Goal: Complete application form: Complete application form

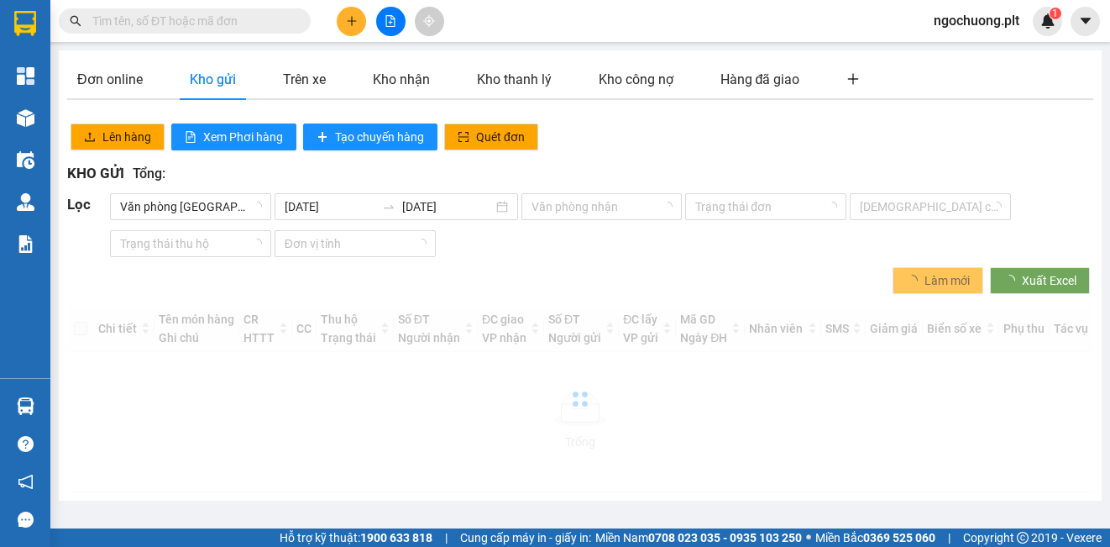
click at [352, 25] on icon "plus" at bounding box center [351, 20] width 1 height 9
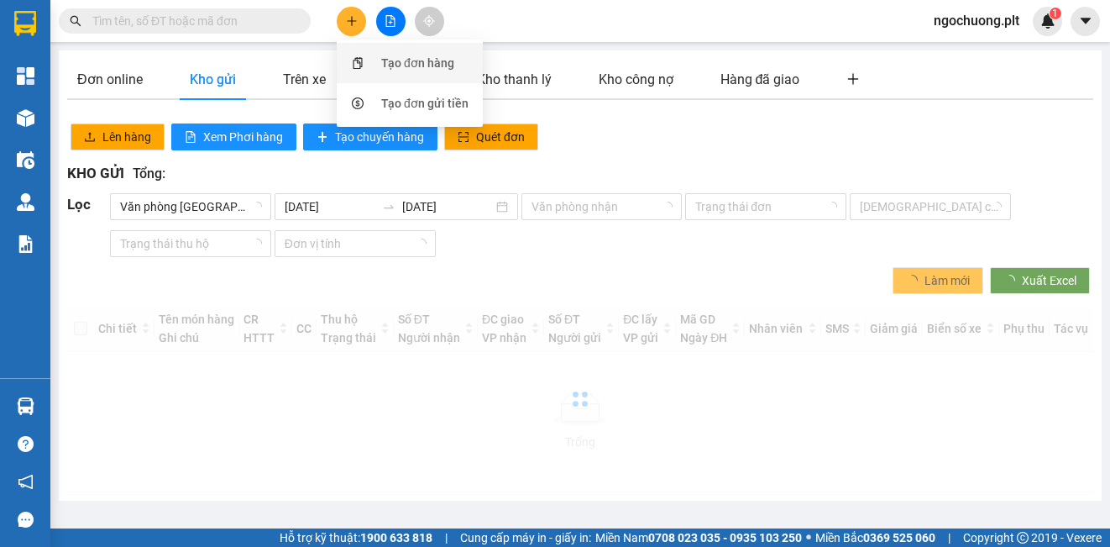
click at [408, 67] on div "Tạo đơn hàng" at bounding box center [417, 63] width 73 height 18
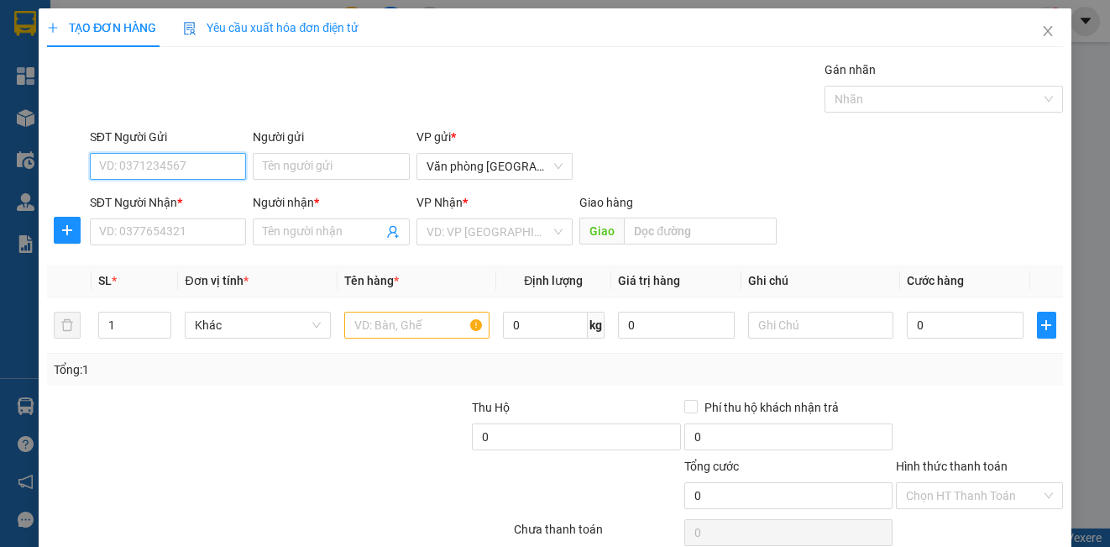
click at [192, 168] on input "SĐT Người Gửi" at bounding box center [168, 166] width 156 height 27
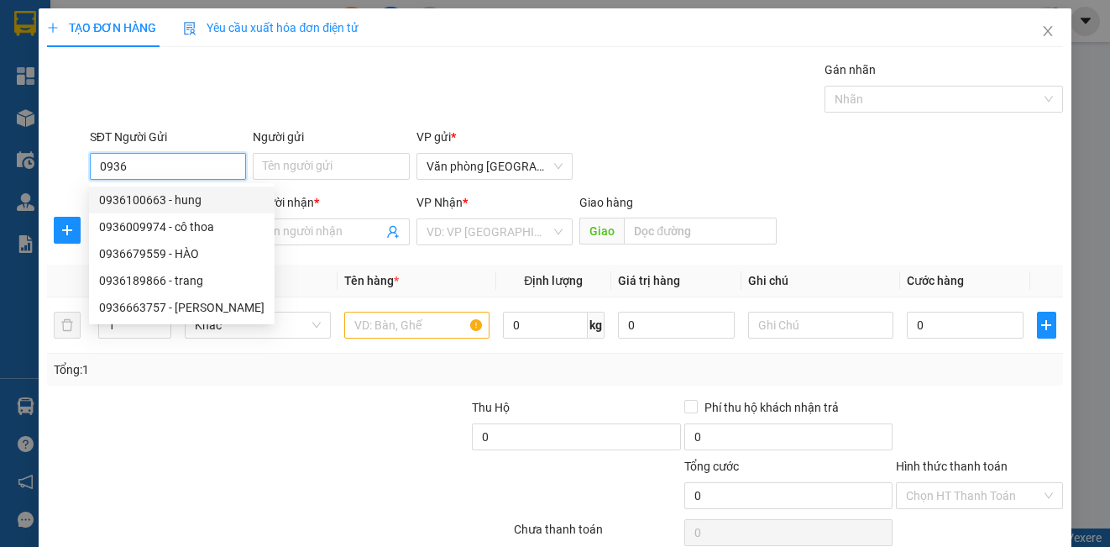
click at [137, 202] on div "0936100663 - hung" at bounding box center [181, 200] width 165 height 18
type input "0936100663"
type input "hung"
type input "0949944444"
type input "tân"
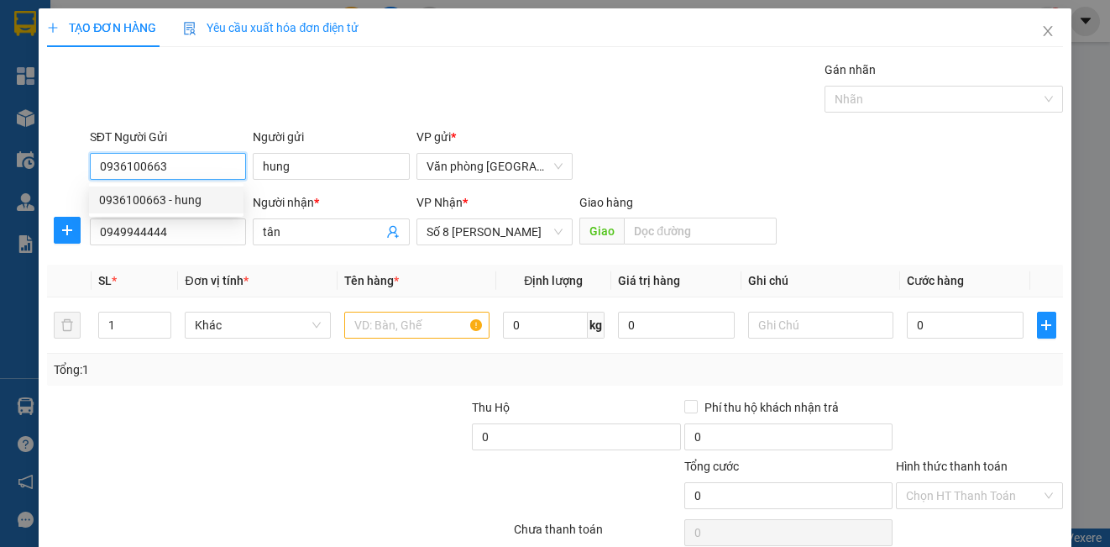
type input "50.000"
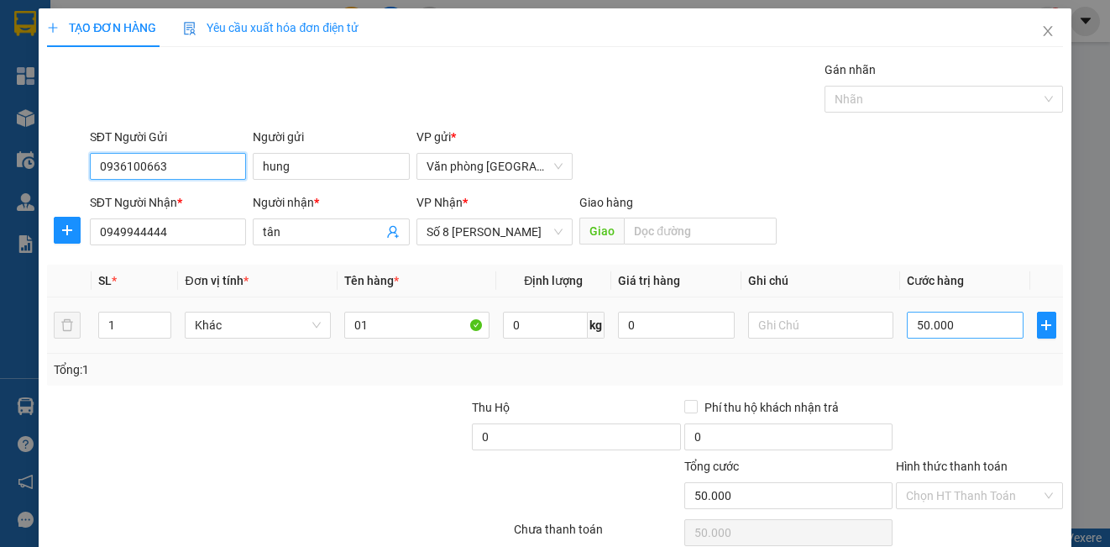
type input "0936100663"
click at [942, 327] on input "50.000" at bounding box center [965, 325] width 117 height 27
type input "0"
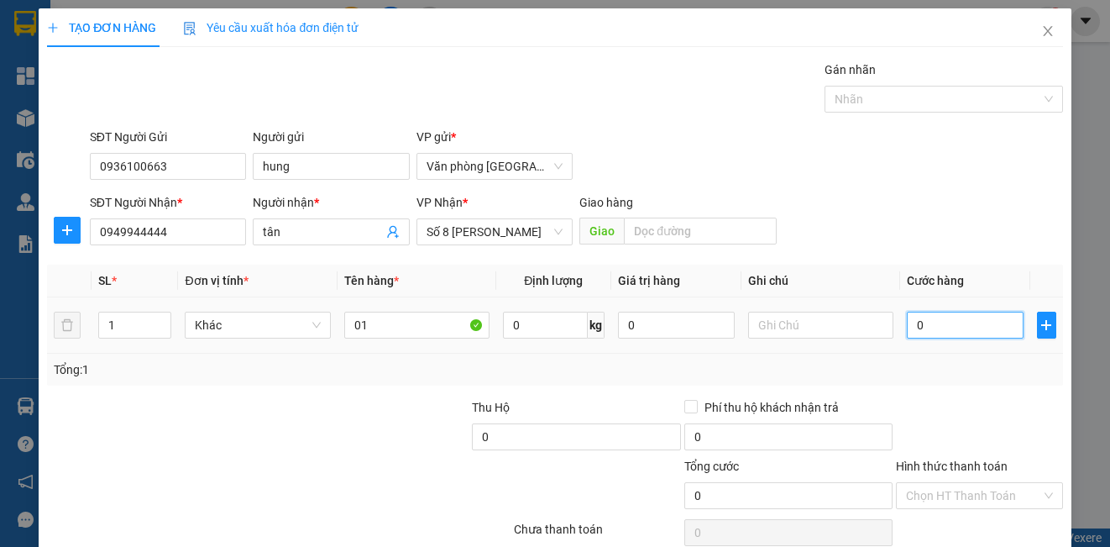
type input "1"
type input "0"
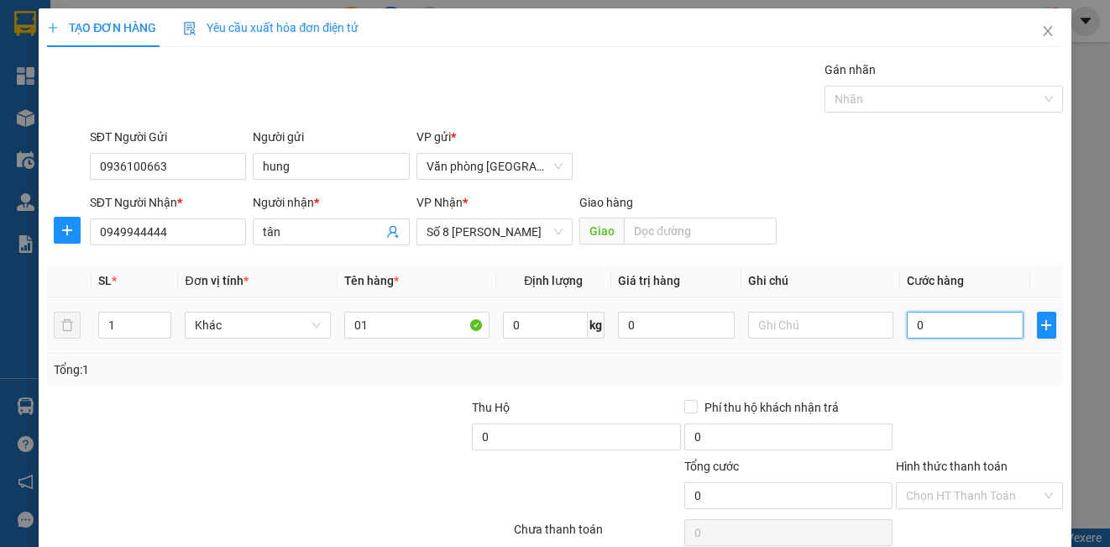
type input "8"
type input "08"
type input "80"
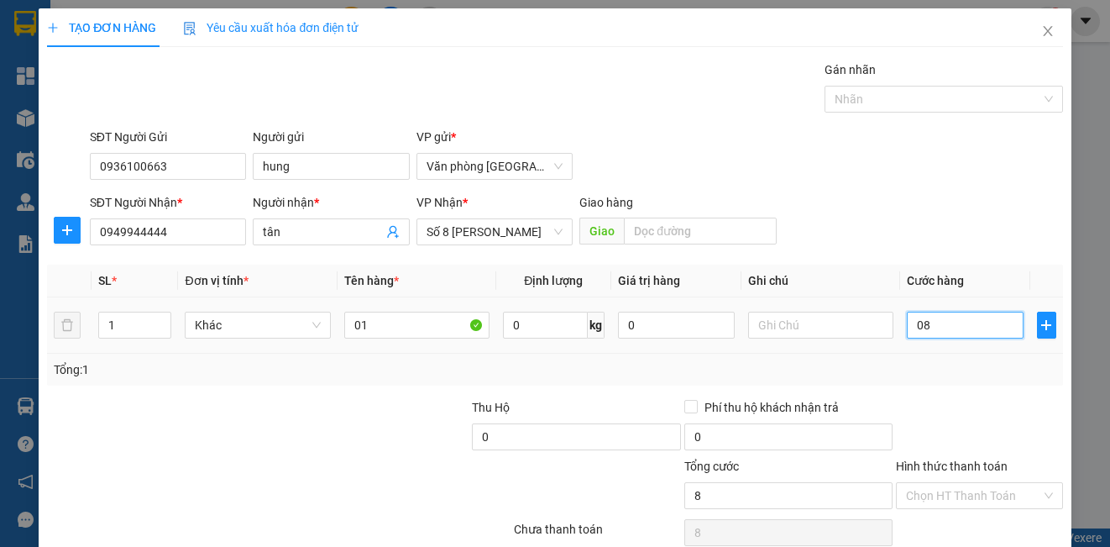
type input "080"
type input "800"
type input "0.800"
type input "8.000"
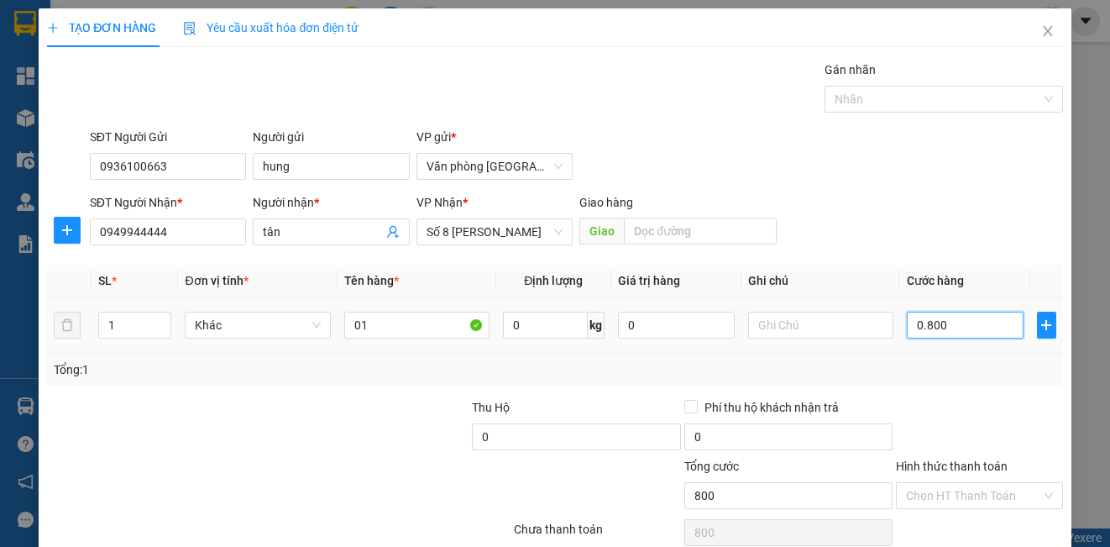
type input "8.000"
type input "08.000"
type input "80.000"
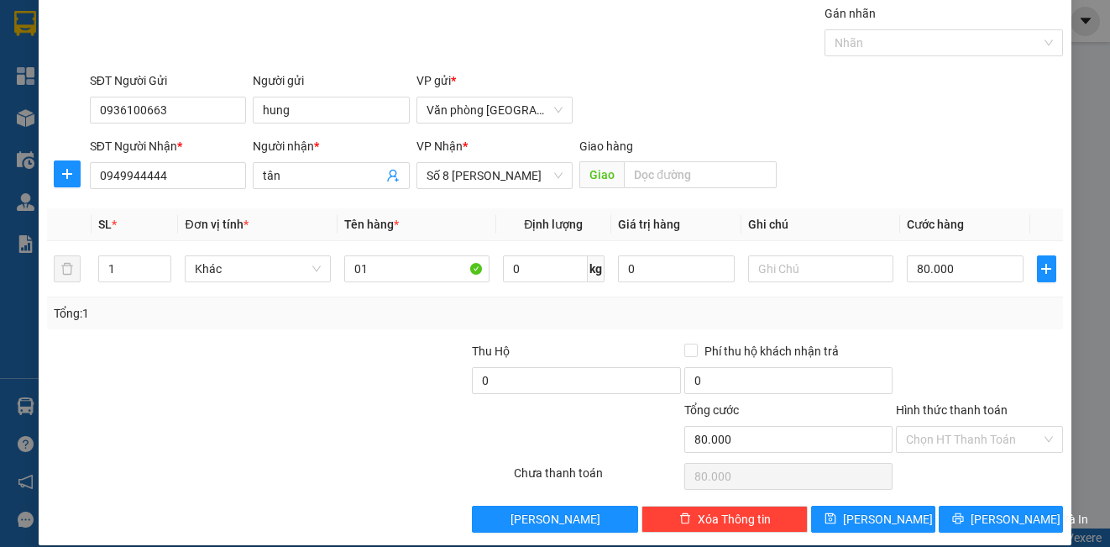
scroll to position [75, 0]
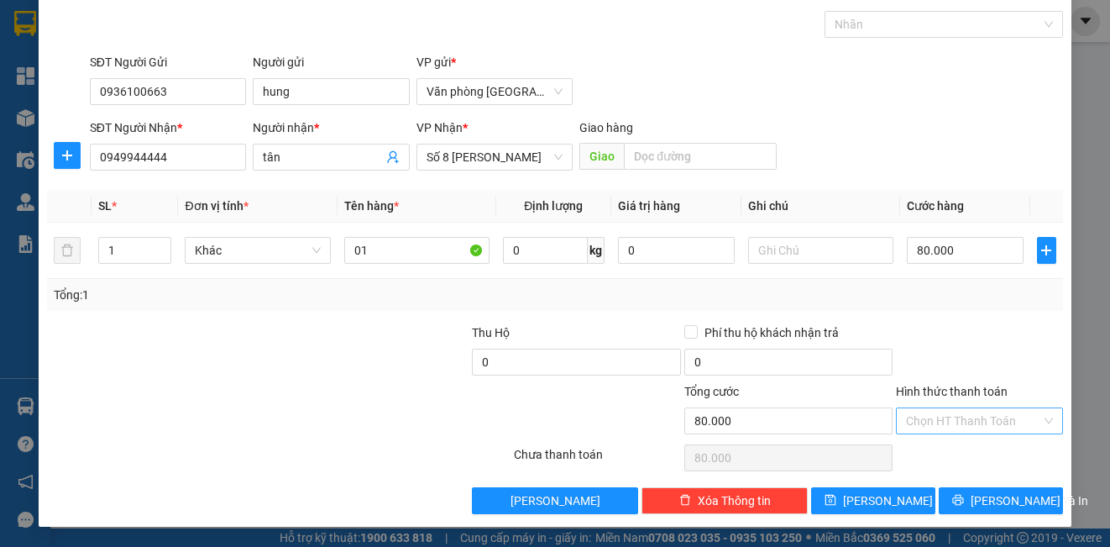
click at [925, 426] on input "Hình thức thanh toán" at bounding box center [973, 420] width 134 height 25
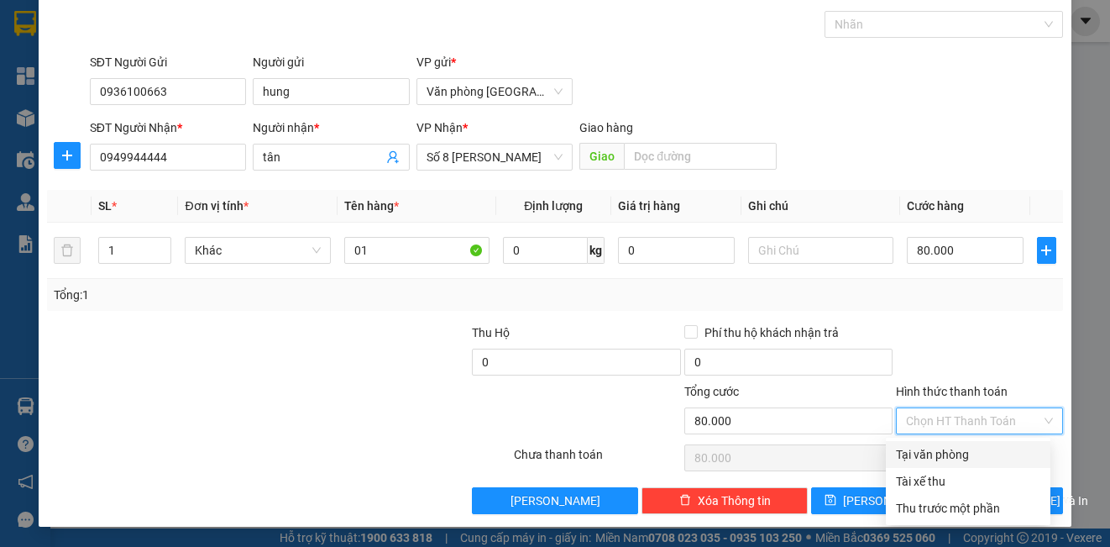
click at [913, 348] on div at bounding box center [979, 352] width 170 height 59
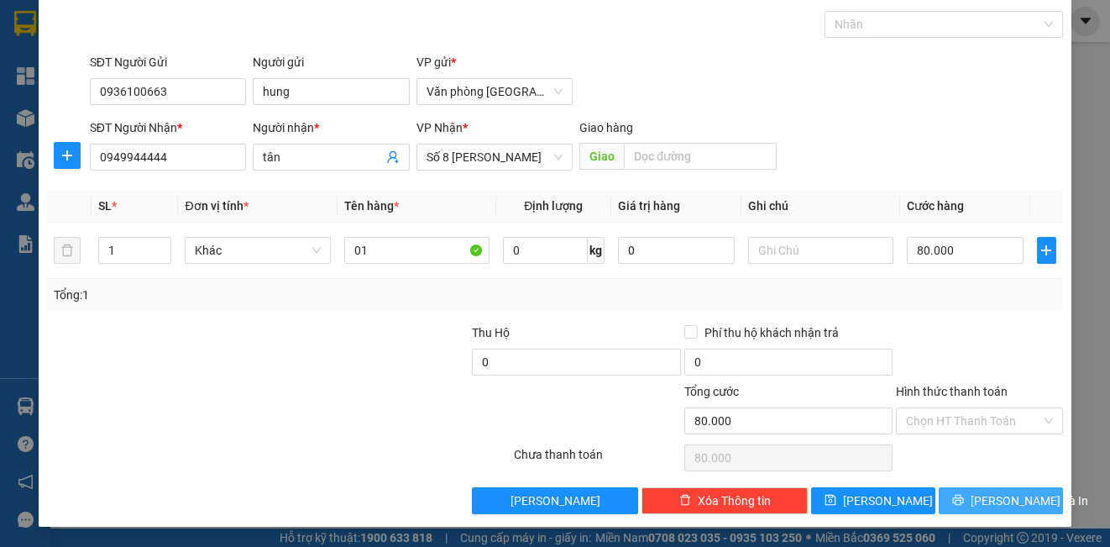
click at [982, 501] on span "[PERSON_NAME] và In" at bounding box center [1030, 500] width 118 height 18
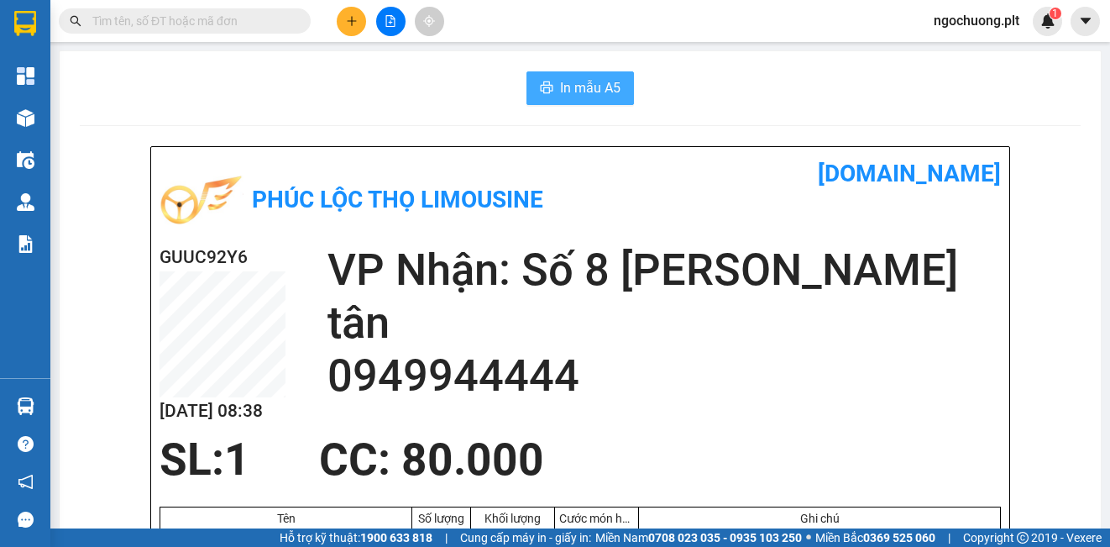
click at [562, 90] on span "In mẫu A5" at bounding box center [590, 87] width 60 height 21
click at [563, 96] on span "In mẫu A5" at bounding box center [590, 87] width 60 height 21
click at [358, 27] on button at bounding box center [351, 21] width 29 height 29
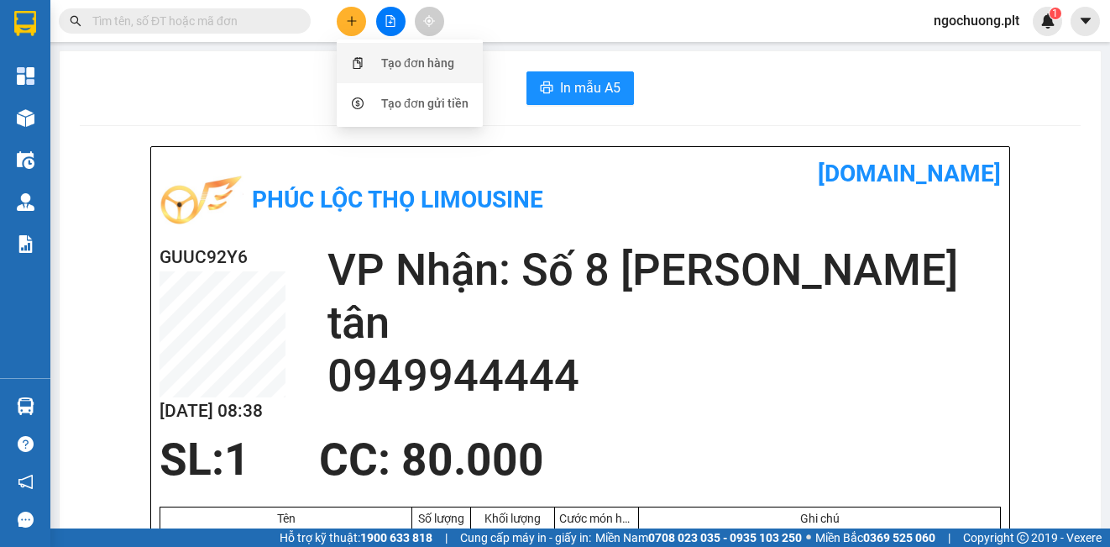
click at [413, 73] on div "Tạo đơn hàng" at bounding box center [410, 63] width 126 height 32
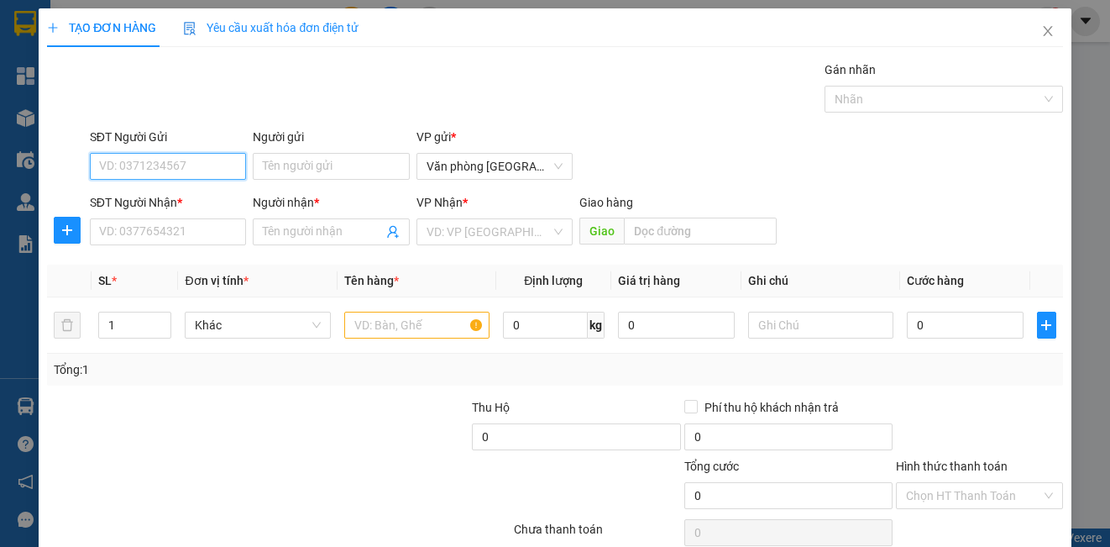
click at [202, 172] on input "SĐT Người Gửi" at bounding box center [168, 166] width 156 height 27
type input "0815648568"
click at [181, 199] on div "0815648568 - C ĐÀO" at bounding box center [166, 200] width 134 height 18
type input "C ĐÀO"
type input "0946730235"
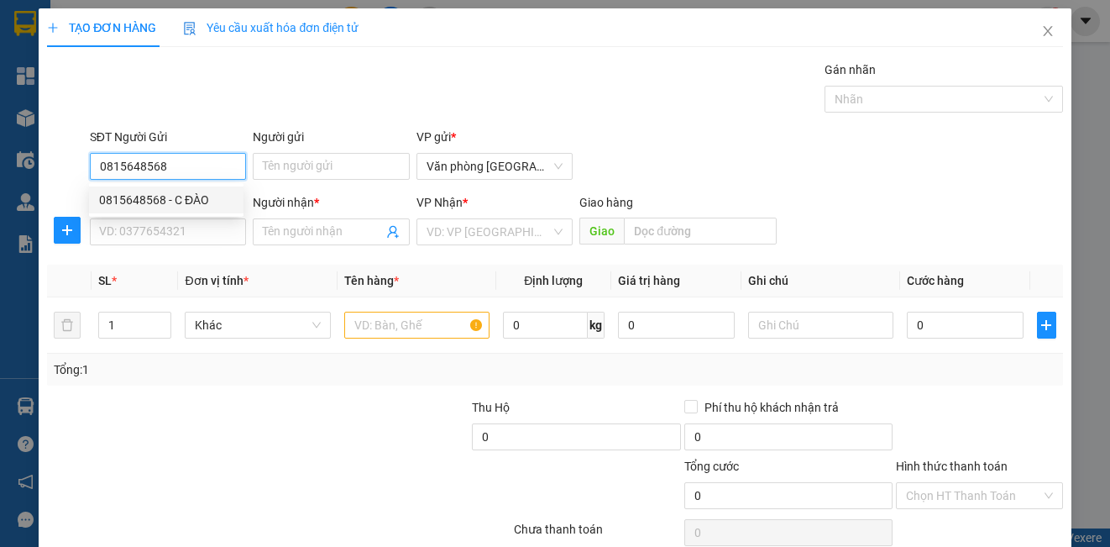
type input "VÂN"
type input "40.000"
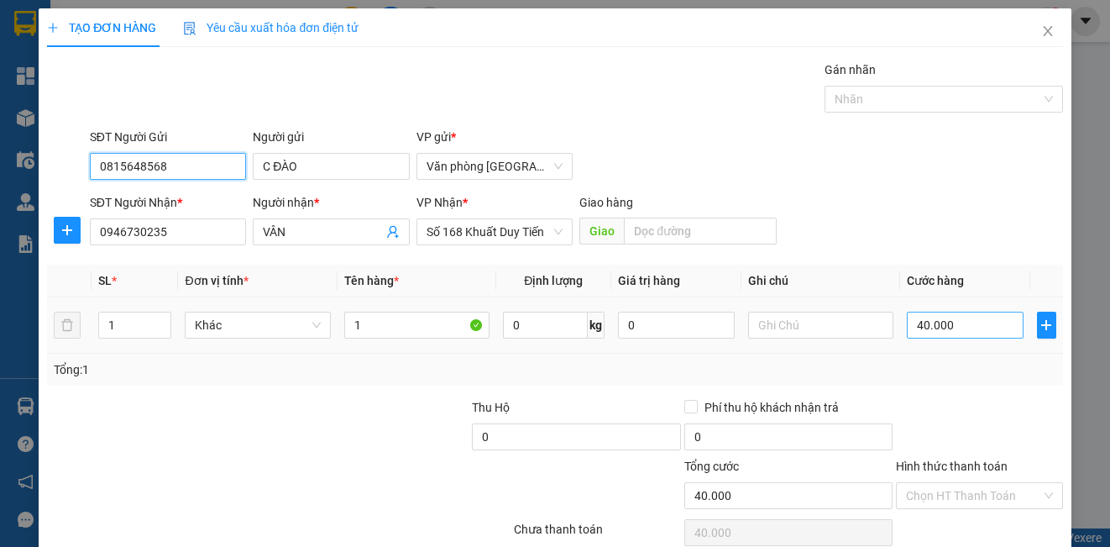
type input "0815648568"
click at [945, 327] on input "40.000" at bounding box center [965, 325] width 117 height 27
type input "0"
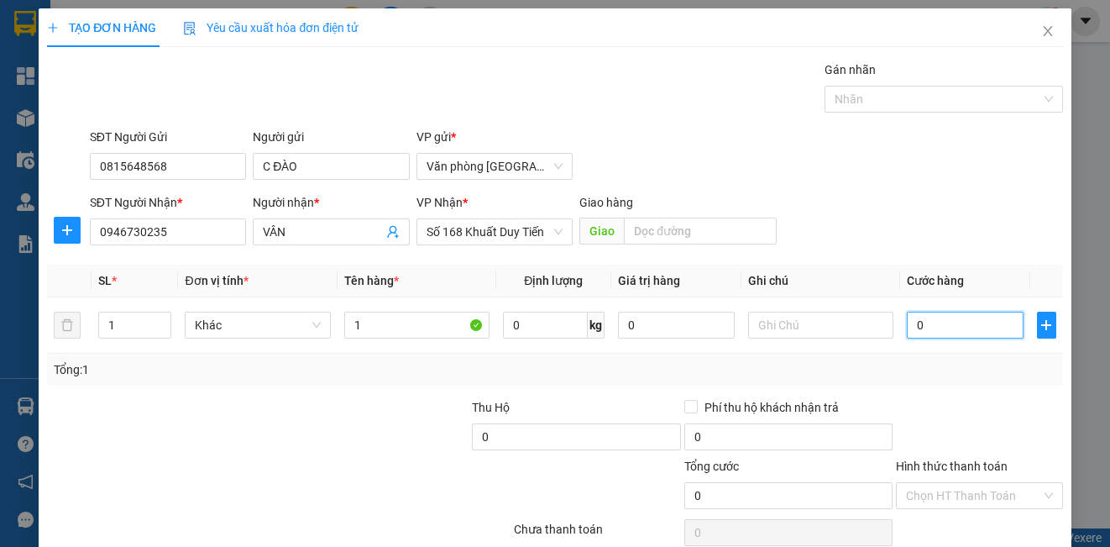
type input "05"
type input "5"
type input "50"
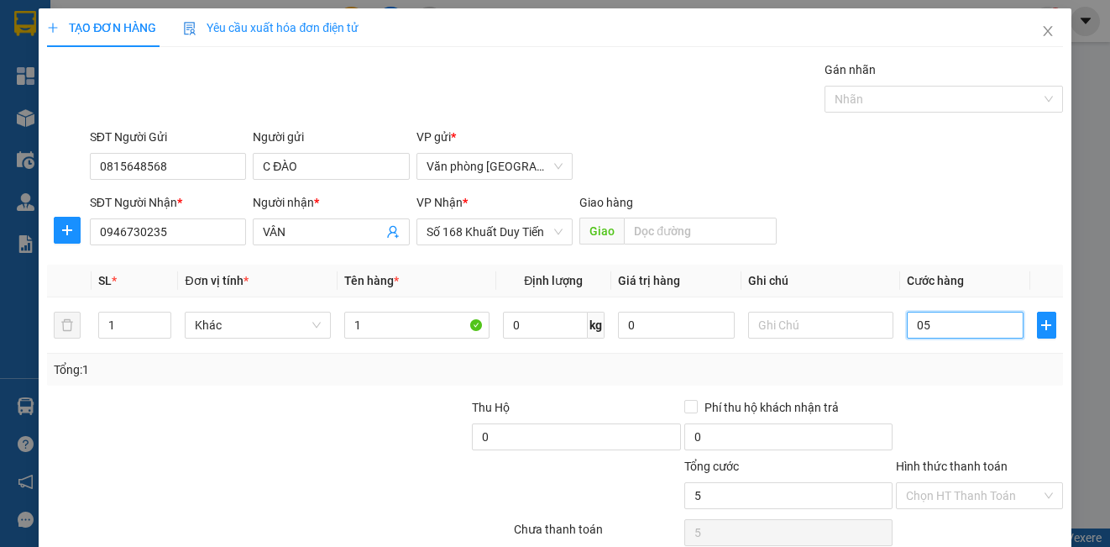
type input "050"
type input "500"
type input "05.000"
type input "5.000"
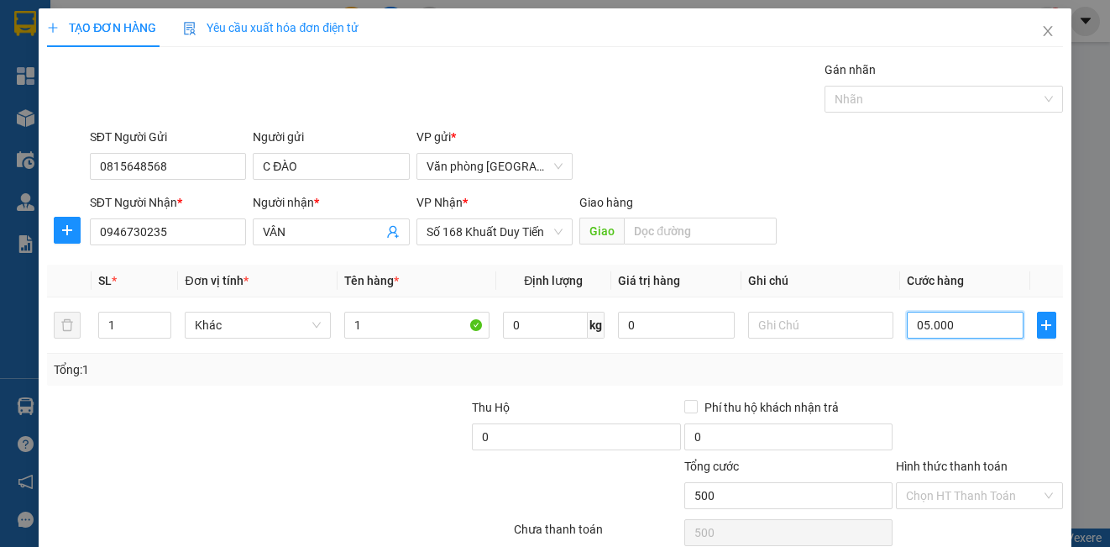
type input "5.000"
type input "50.000"
click at [935, 496] on input "Hình thức thanh toán" at bounding box center [973, 495] width 134 height 25
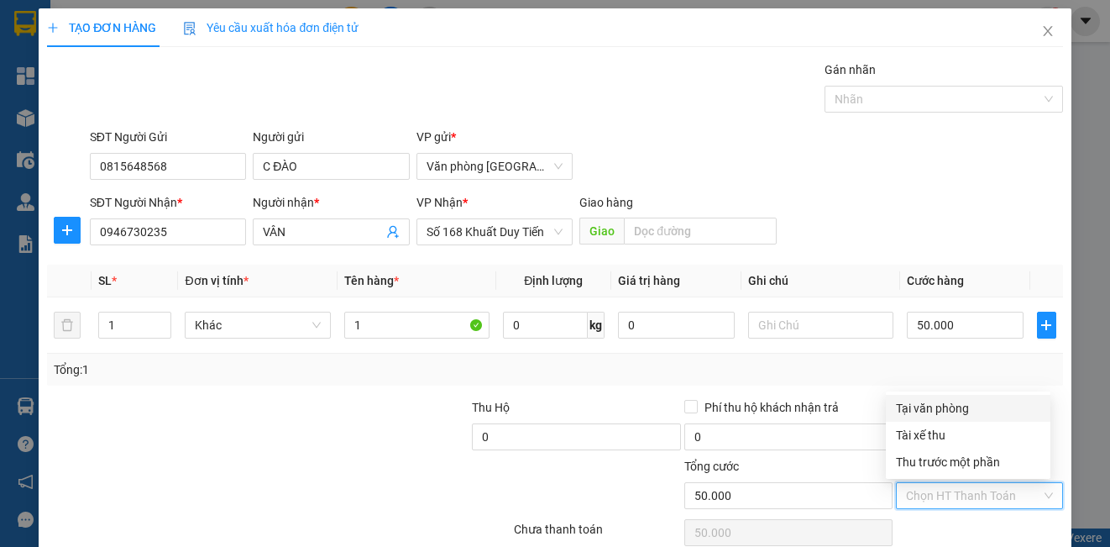
click at [940, 406] on div "Tại văn phòng" at bounding box center [968, 408] width 144 height 18
type input "0"
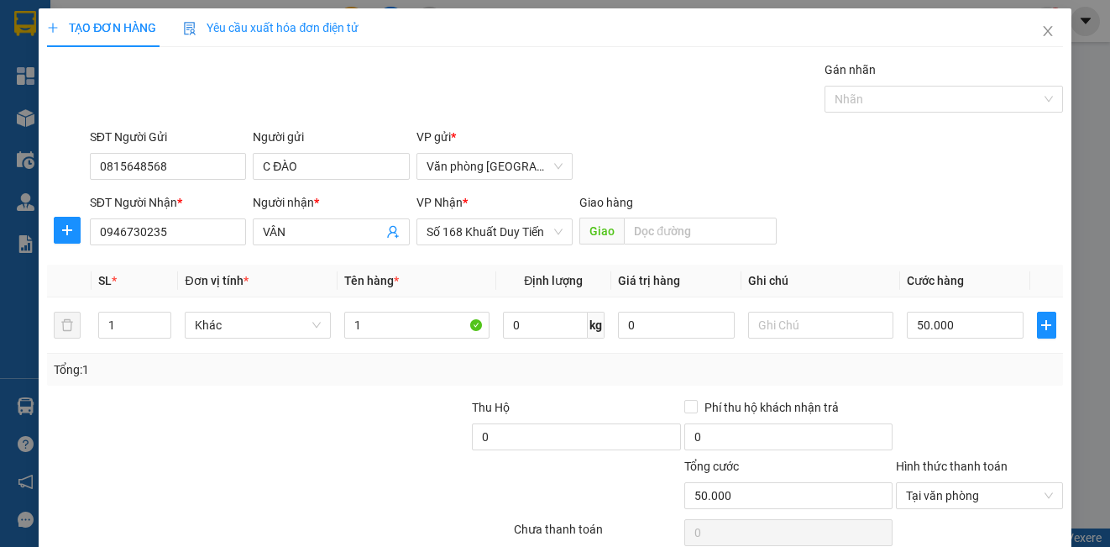
scroll to position [75, 0]
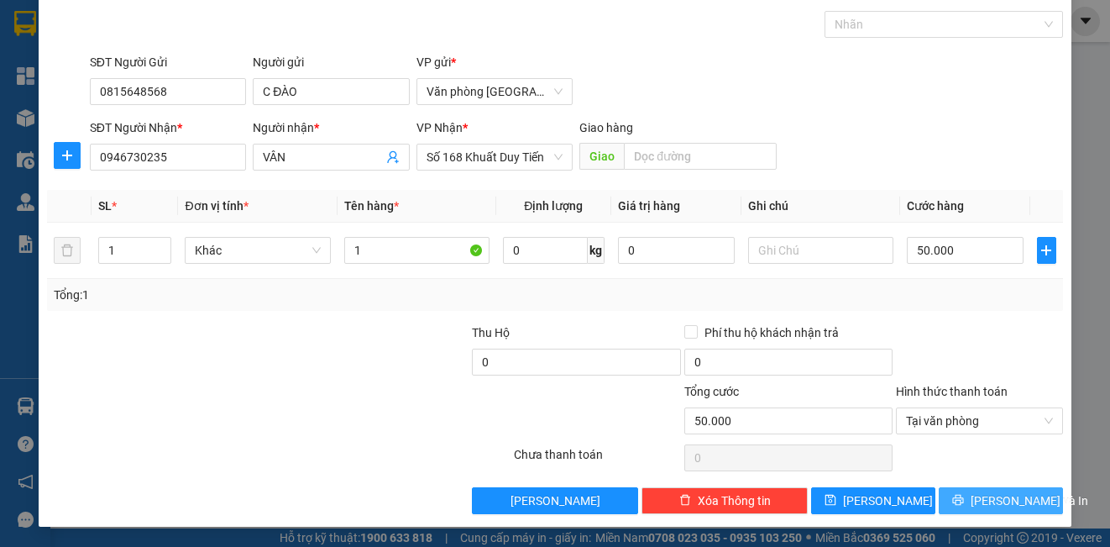
click at [973, 511] on button "[PERSON_NAME] và In" at bounding box center [1001, 500] width 124 height 27
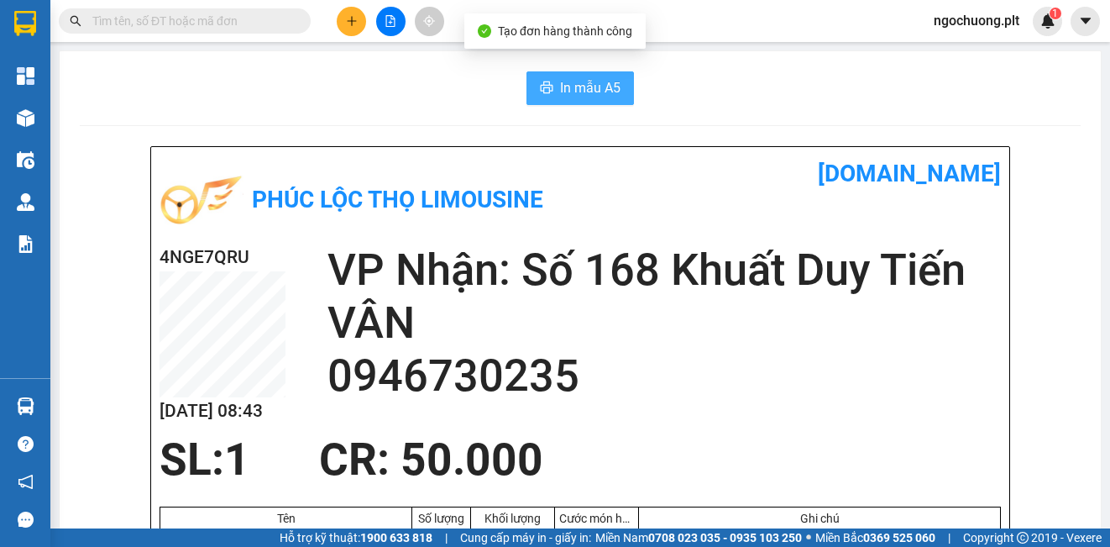
click at [602, 95] on span "In mẫu A5" at bounding box center [590, 87] width 60 height 21
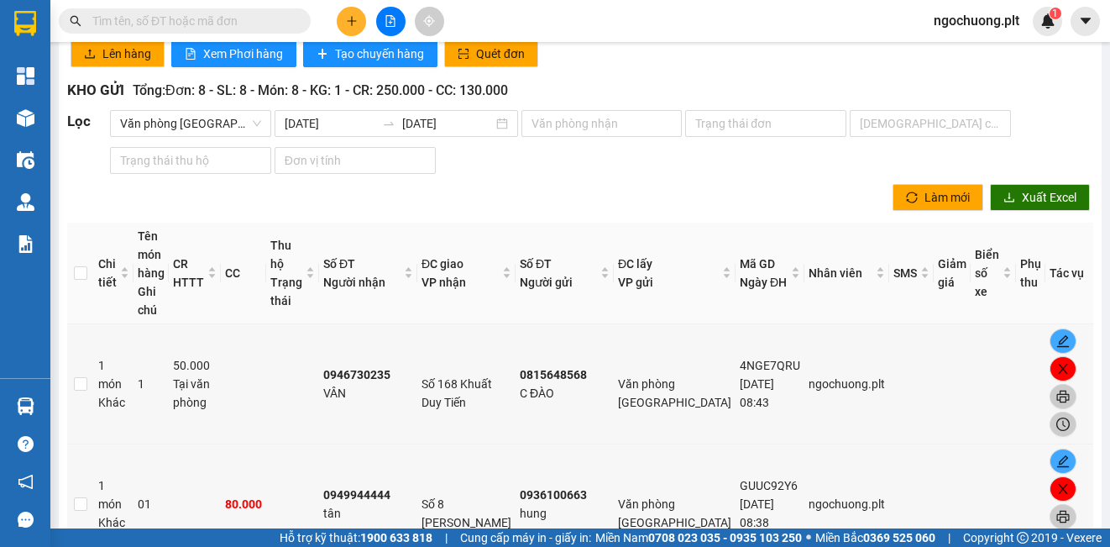
scroll to position [136, 0]
